Goal: Transaction & Acquisition: Book appointment/travel/reservation

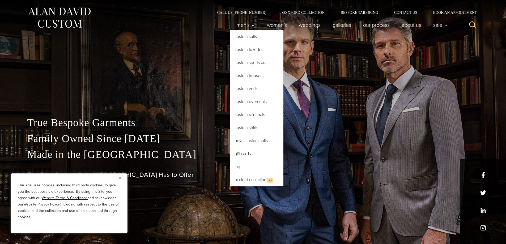
click at [259, 61] on link "Custom Sports Coats" at bounding box center [256, 62] width 53 height 13
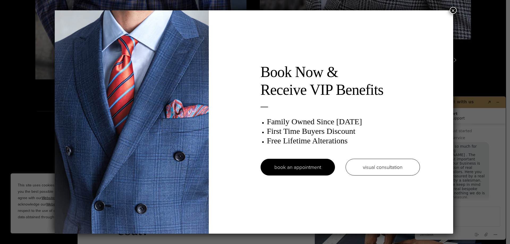
click at [456, 10] on button "×" at bounding box center [452, 10] width 7 height 7
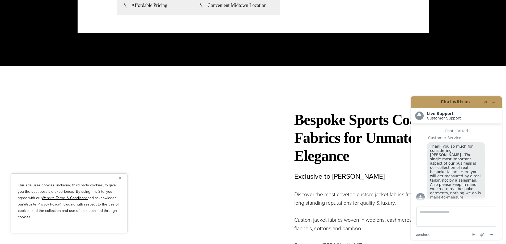
scroll to position [1593, 0]
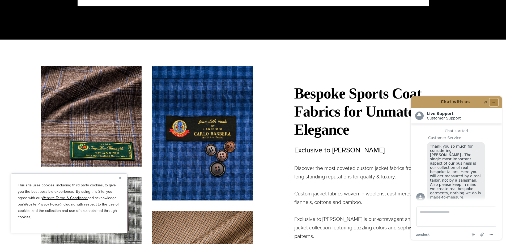
click at [494, 101] on icon "Minimize widget" at bounding box center [494, 102] width 4 height 4
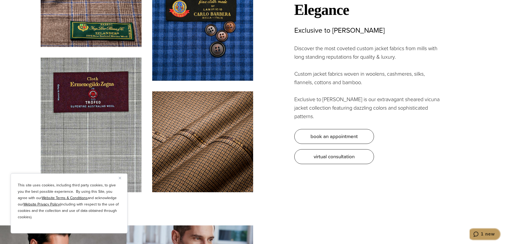
scroll to position [1725, 0]
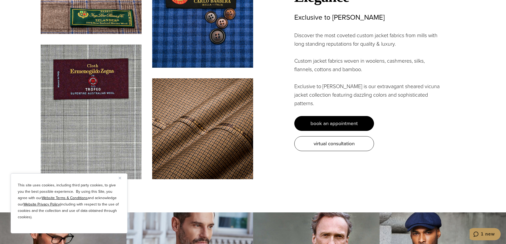
click at [366, 116] on link "book an appointment" at bounding box center [334, 123] width 80 height 15
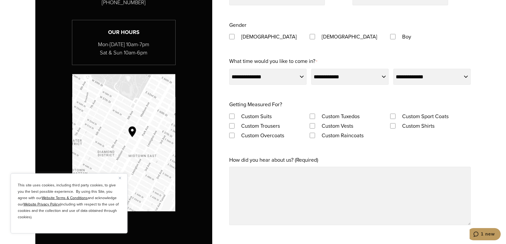
scroll to position [398, 0]
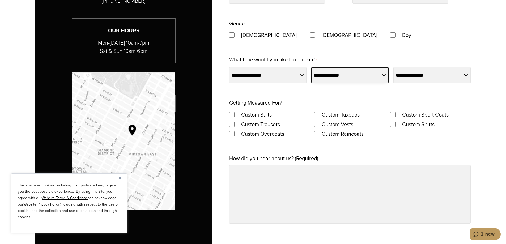
click at [378, 79] on select "**********" at bounding box center [349, 75] width 77 height 16
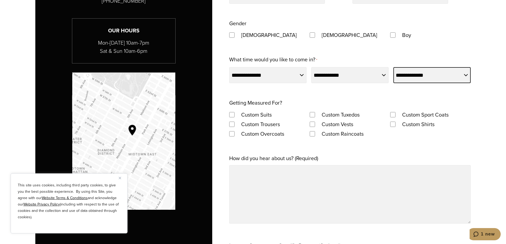
click at [414, 78] on select "**********" at bounding box center [431, 75] width 77 height 16
click at [353, 61] on div "**********" at bounding box center [349, 128] width 241 height 392
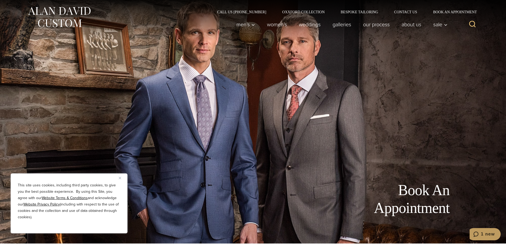
scroll to position [0, 0]
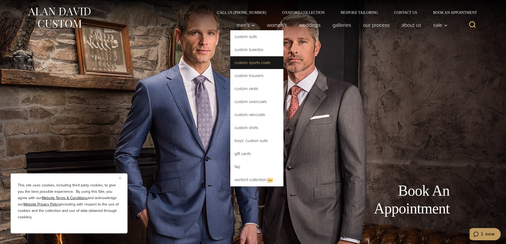
click at [255, 65] on link "Custom Sports Coats" at bounding box center [256, 62] width 53 height 13
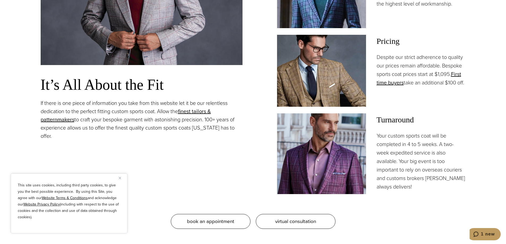
scroll to position [478, 0]
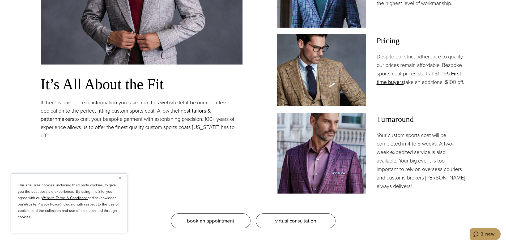
click at [64, 121] on link "finest tailors & patternmakers" at bounding box center [126, 115] width 170 height 16
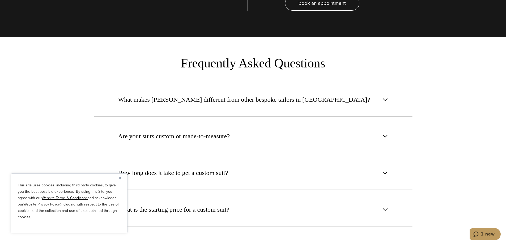
scroll to position [2017, 0]
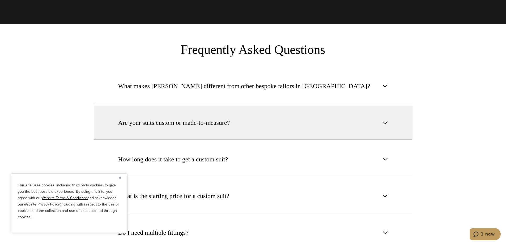
click at [285, 117] on button "Are your suits custom or made-to-measure?" at bounding box center [253, 123] width 319 height 34
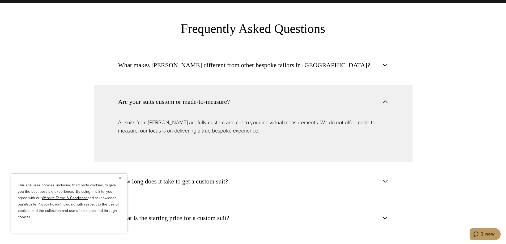
scroll to position [2071, 0]
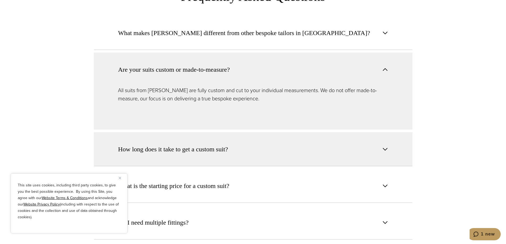
click at [236, 137] on button "How long does it take to get a custom suit?" at bounding box center [253, 149] width 319 height 34
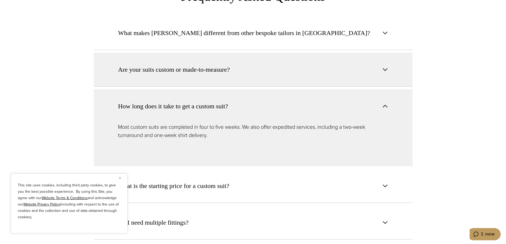
click at [205, 65] on span "Are your suits custom or made-to-measure?" at bounding box center [174, 70] width 112 height 10
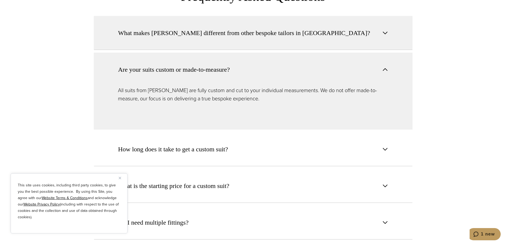
click at [213, 28] on span "What makes Alan David different from other bespoke tailors in NYC?" at bounding box center [244, 33] width 252 height 10
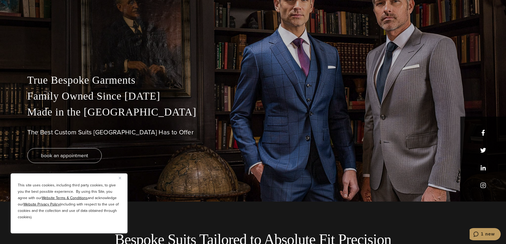
scroll to position [0, 0]
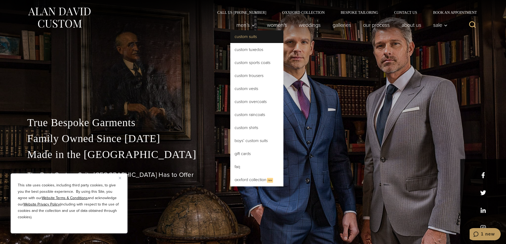
click at [254, 36] on link "Custom Suits" at bounding box center [256, 36] width 53 height 13
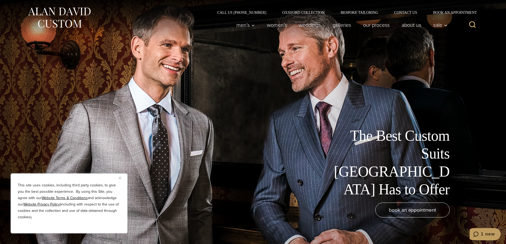
click at [154, 57] on div "The Best Custom Suits [GEOGRAPHIC_DATA] Has to Offer book an appointment" at bounding box center [252, 122] width 435 height 244
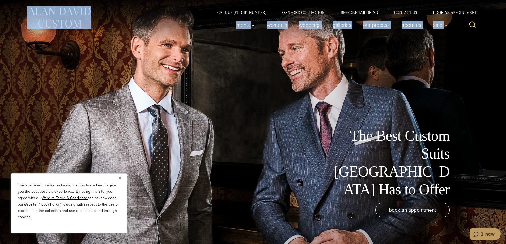
drag, startPoint x: 134, startPoint y: 19, endPoint x: 175, endPoint y: 88, distance: 80.2
click at [175, 88] on div "The Best Custom Suits [GEOGRAPHIC_DATA] Has to Offer book an appointment" at bounding box center [252, 122] width 435 height 244
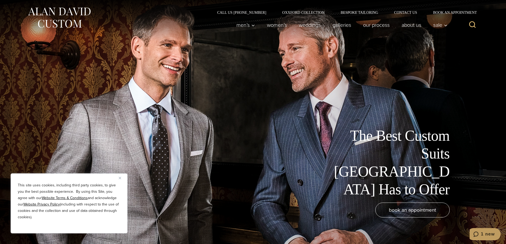
click at [171, 88] on div "The Best Custom Suits [GEOGRAPHIC_DATA] Has to Offer book an appointment" at bounding box center [252, 122] width 435 height 244
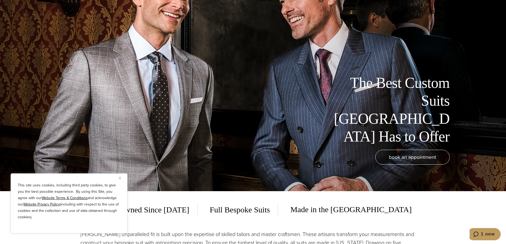
scroll to position [53, 0]
